Goal: Task Accomplishment & Management: Complete application form

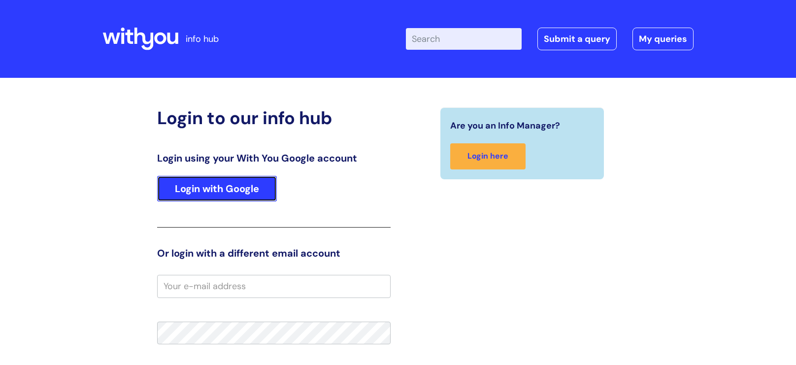
click at [247, 184] on link "Login with Google" at bounding box center [217, 189] width 120 height 26
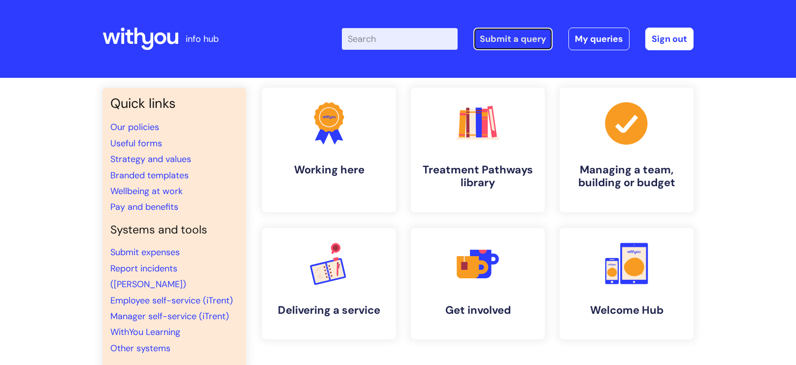
click at [500, 43] on link "Submit a query" at bounding box center [512, 39] width 79 height 23
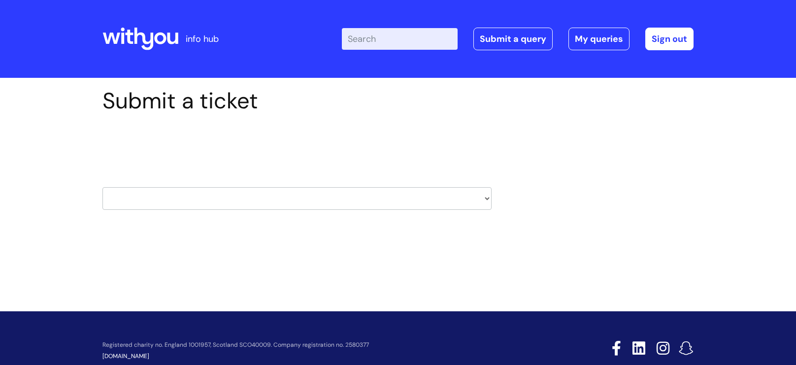
click at [332, 192] on select "HR / People IT and Support Clinical Drug Alerts Finance Accounts Data Support T…" at bounding box center [296, 198] width 389 height 23
select select "it_and_support"
click at [102, 187] on select "HR / People IT and Support Clinical Drug Alerts Finance Accounts Data Support T…" at bounding box center [296, 198] width 389 height 23
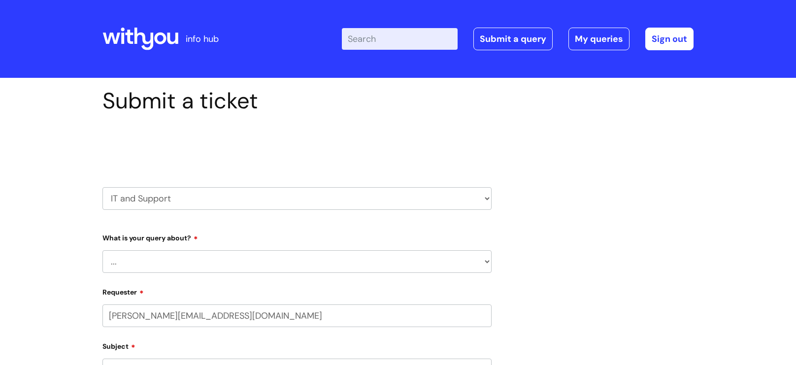
select select "80004418365"
click at [226, 257] on select "... Mobile Phone Reset & MFA Accounts, Starters and Leavers IT Hardware issue I…" at bounding box center [296, 261] width 389 height 23
select select "Something Else"
click at [102, 251] on select "... Mobile Phone Reset & MFA Accounts, Starters and Leavers IT Hardware issue I…" at bounding box center [296, 261] width 389 height 23
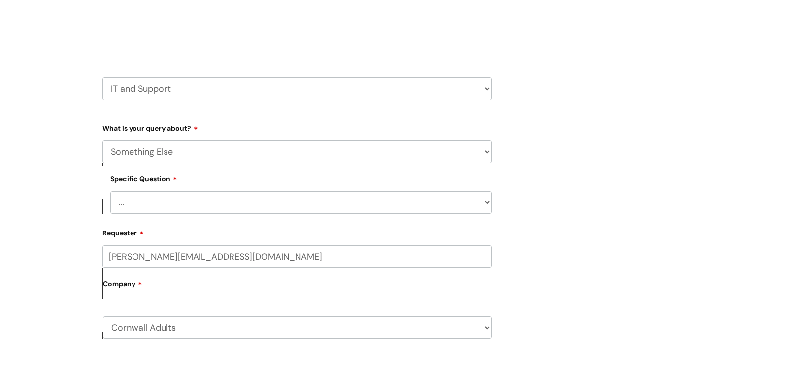
scroll to position [113, 0]
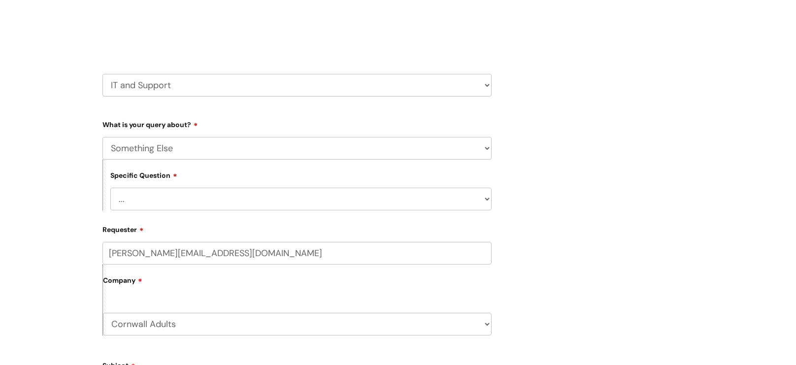
click at [169, 194] on select "... My problem is not listed" at bounding box center [300, 199] width 381 height 23
select select "My problem is not listed"
click at [110, 189] on select "... My problem is not listed" at bounding box center [300, 199] width 381 height 23
click at [175, 302] on div "Company Cornwall Adults WithYou Current Staff" at bounding box center [296, 299] width 389 height 71
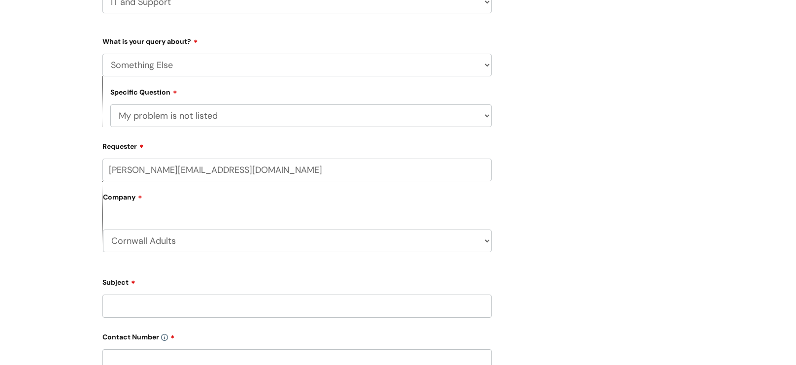
scroll to position [198, 0]
click at [157, 210] on label "Company" at bounding box center [297, 199] width 389 height 22
click at [163, 299] on input "Subject" at bounding box center [296, 303] width 389 height 23
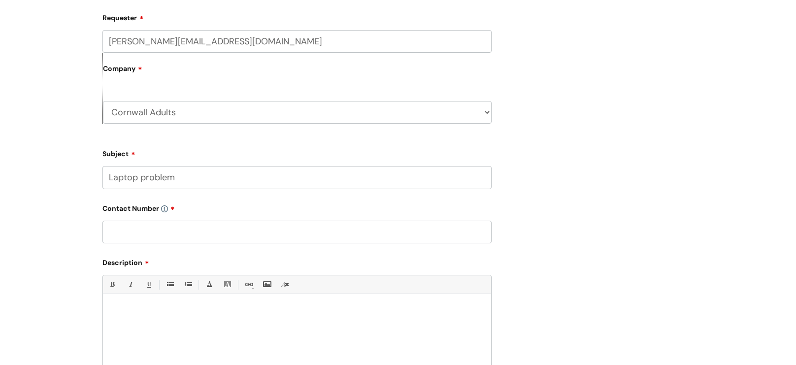
scroll to position [330, 0]
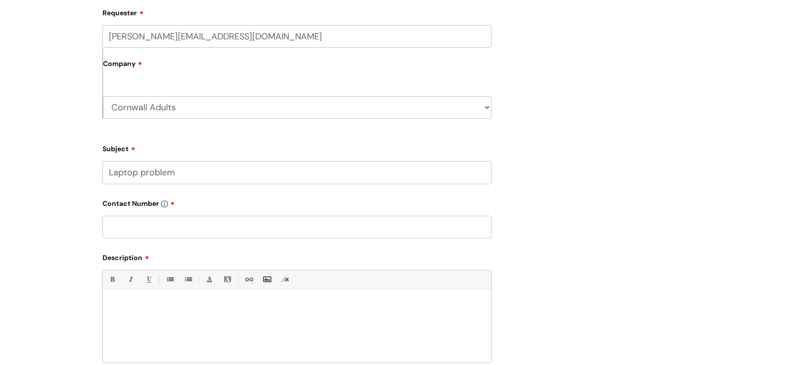
type input "Laptop problem"
click at [131, 238] on input "text" at bounding box center [296, 227] width 389 height 23
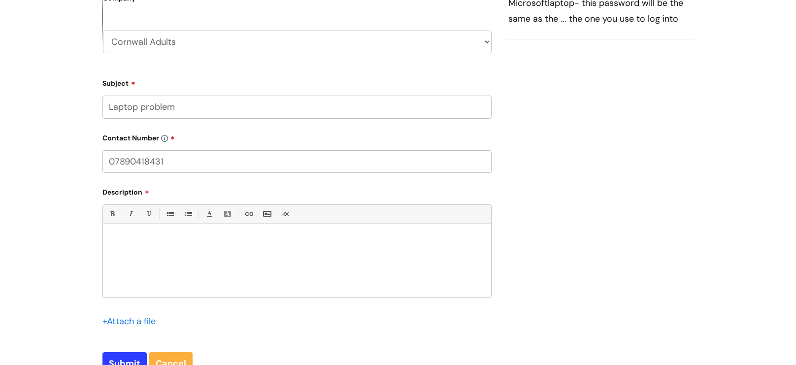
scroll to position [411, 0]
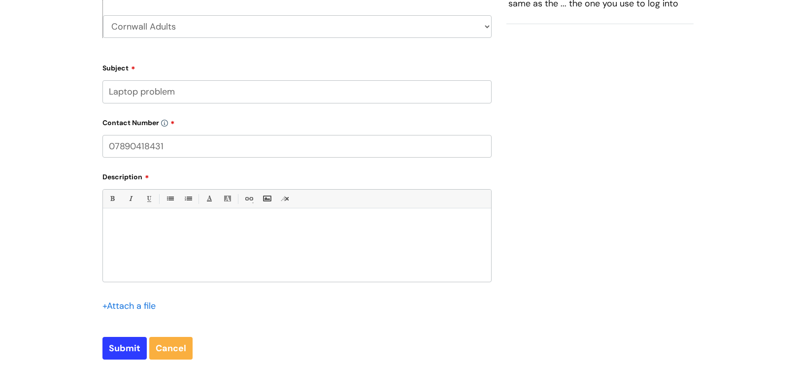
type input "07890418431"
click at [136, 250] on div at bounding box center [297, 248] width 388 height 68
click at [135, 353] on input "Submit" at bounding box center [124, 348] width 44 height 23
type input "Please Wait..."
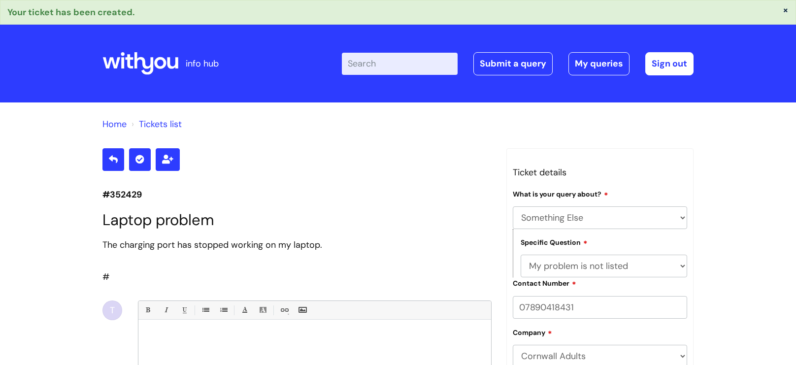
select select "Something Else"
select select "My problem is not listed"
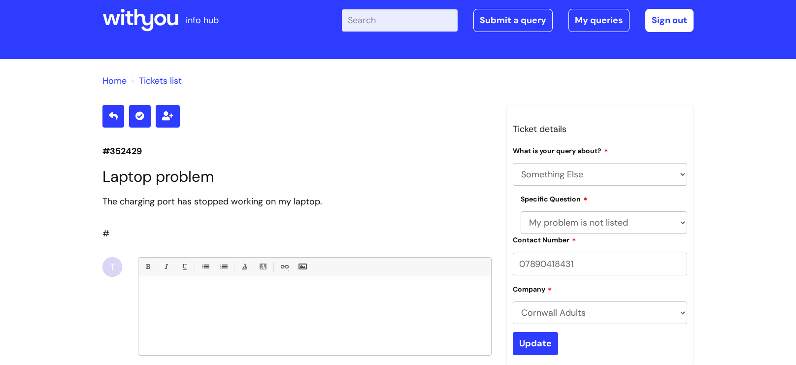
scroll to position [31, 0]
